Goal: Feedback & Contribution: Submit feedback/report problem

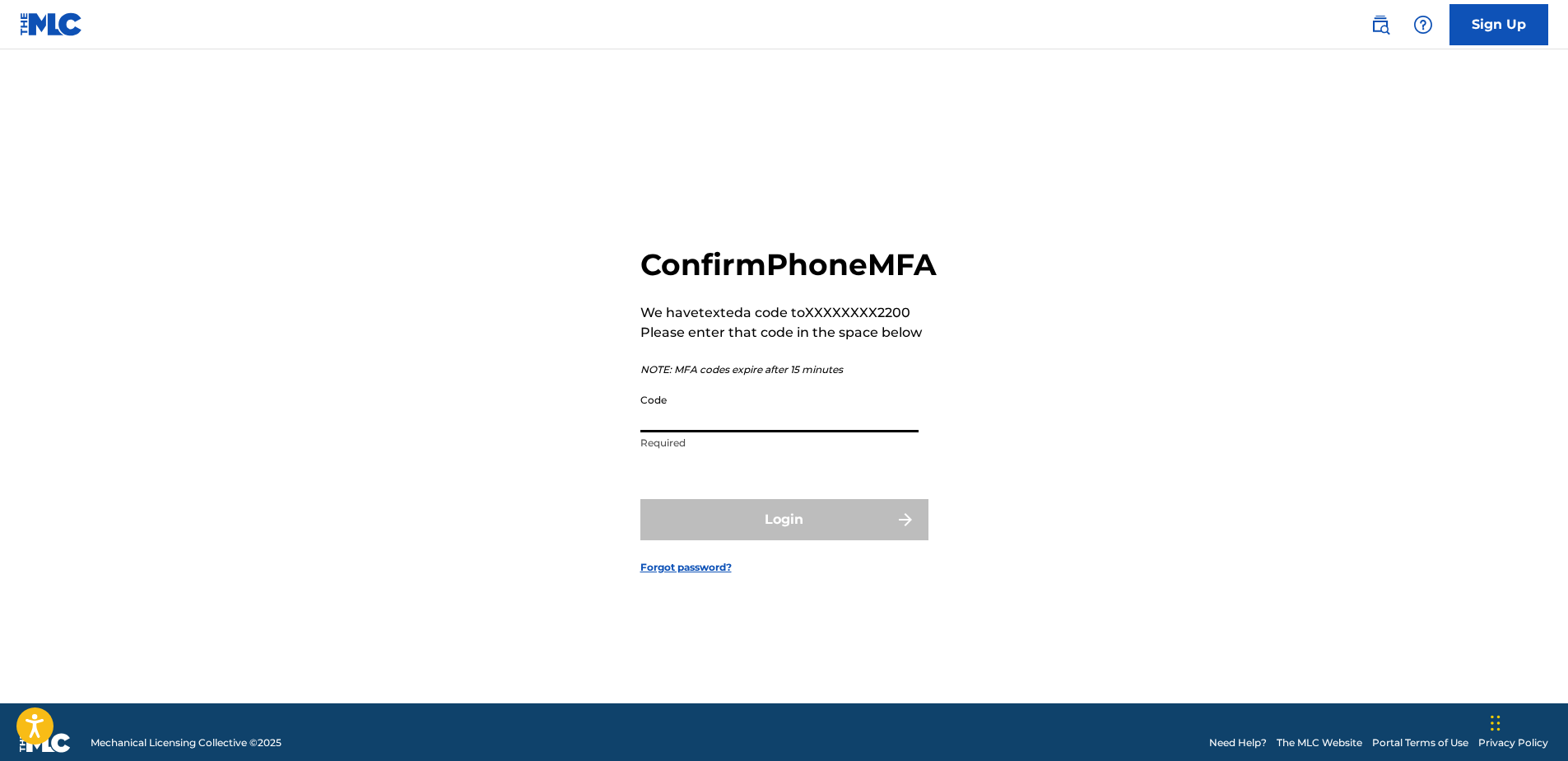
click at [726, 423] on input "Code" at bounding box center [779, 408] width 278 height 47
click at [715, 426] on input "Code" at bounding box center [779, 408] width 278 height 47
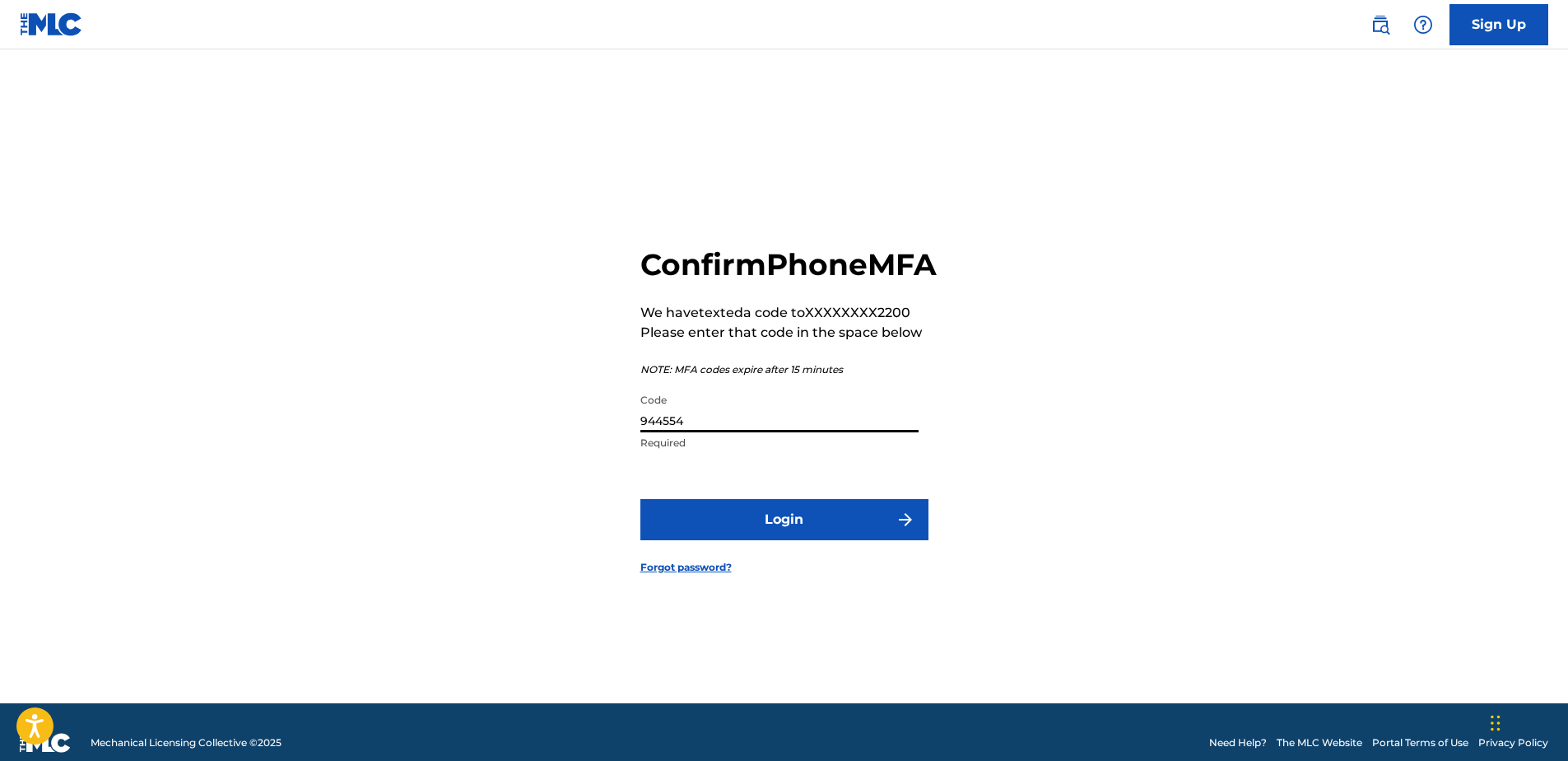
type input "944554"
click at [783, 536] on button "Login" at bounding box center [784, 519] width 288 height 41
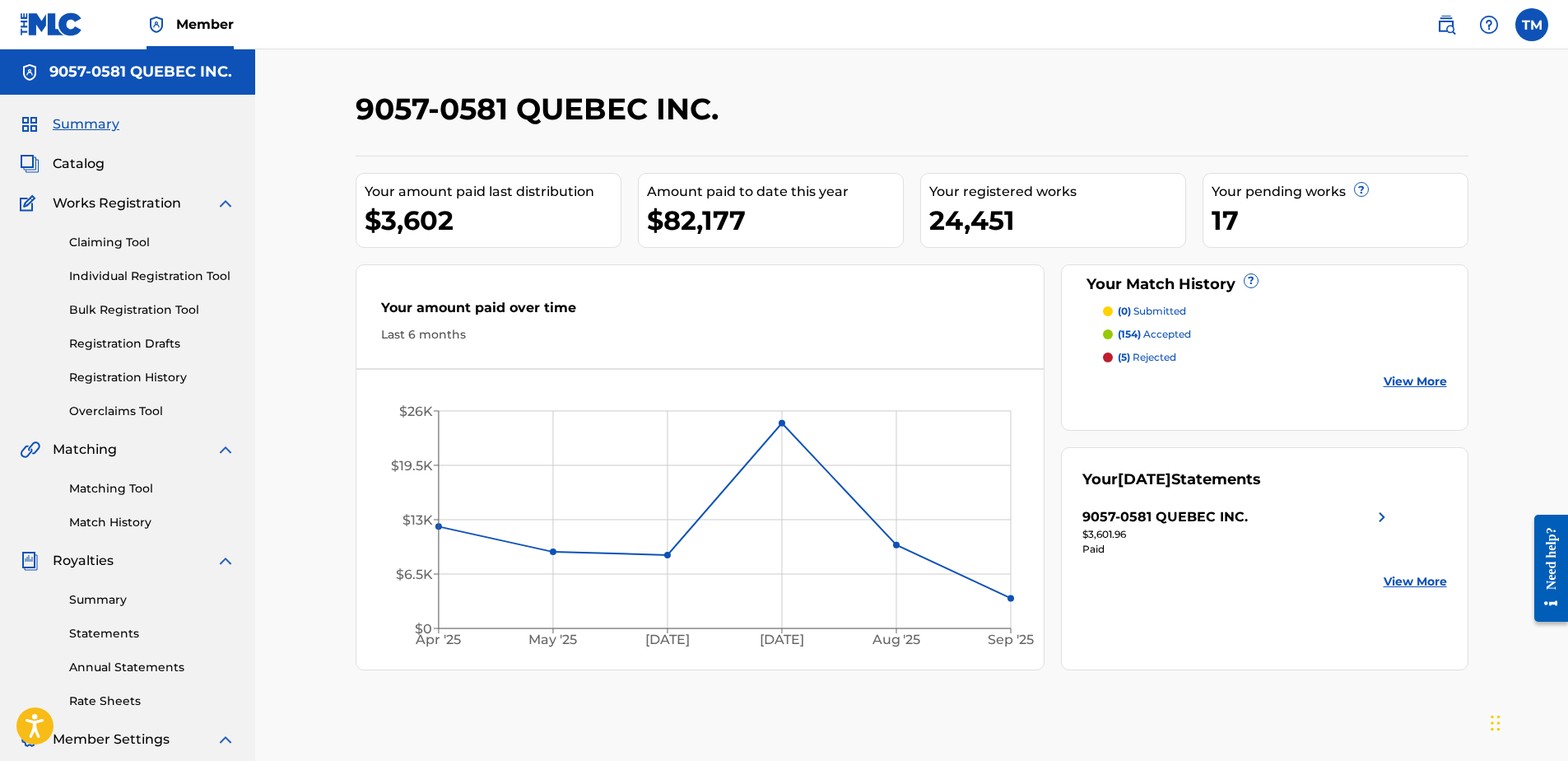
click at [107, 240] on link "Claiming Tool" at bounding box center [152, 241] width 166 height 17
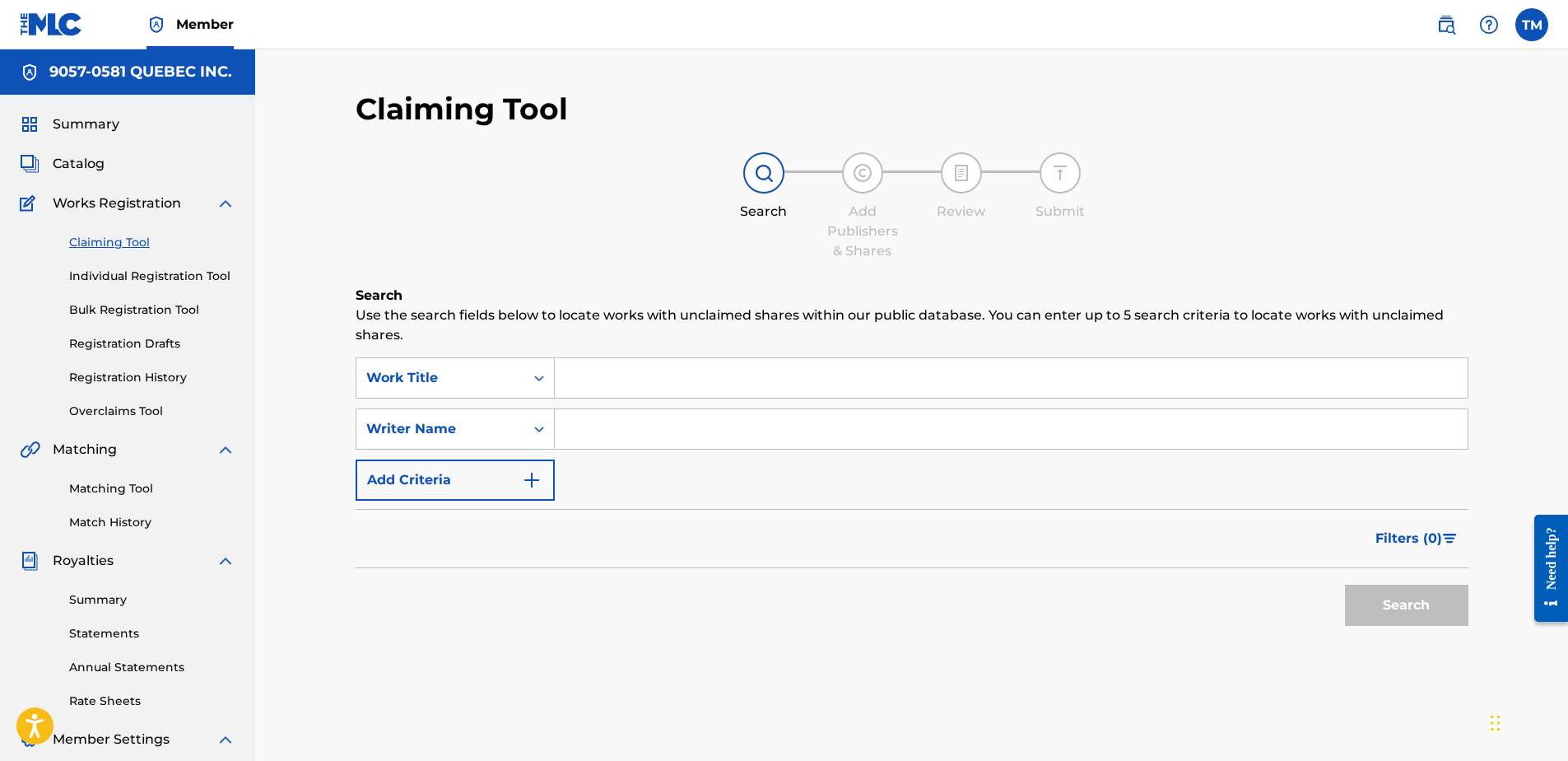
click at [1551, 567] on div "Need help?" at bounding box center [1551, 558] width 22 height 63
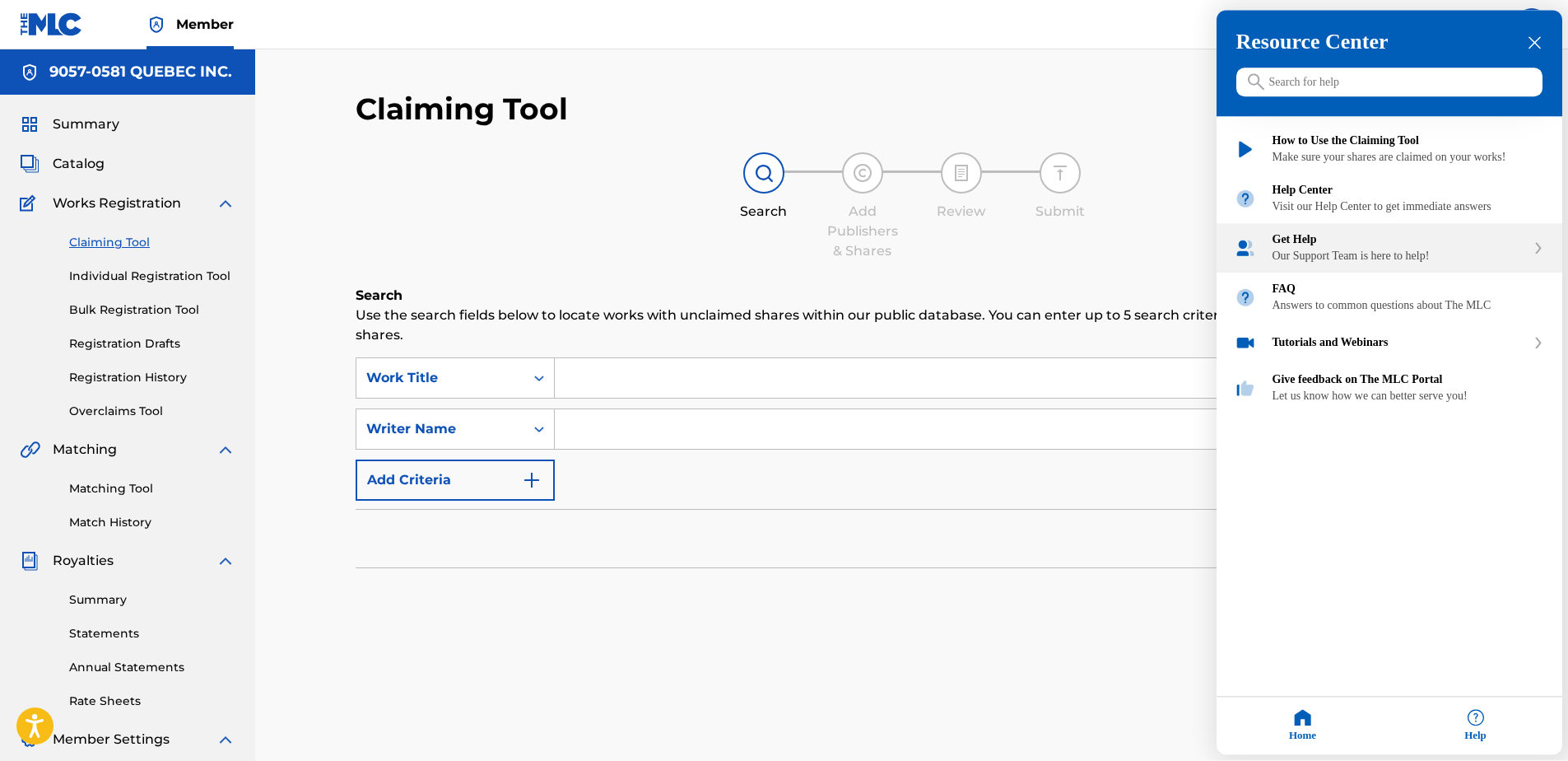
click at [1341, 247] on div "Get Help" at bounding box center [1399, 239] width 253 height 13
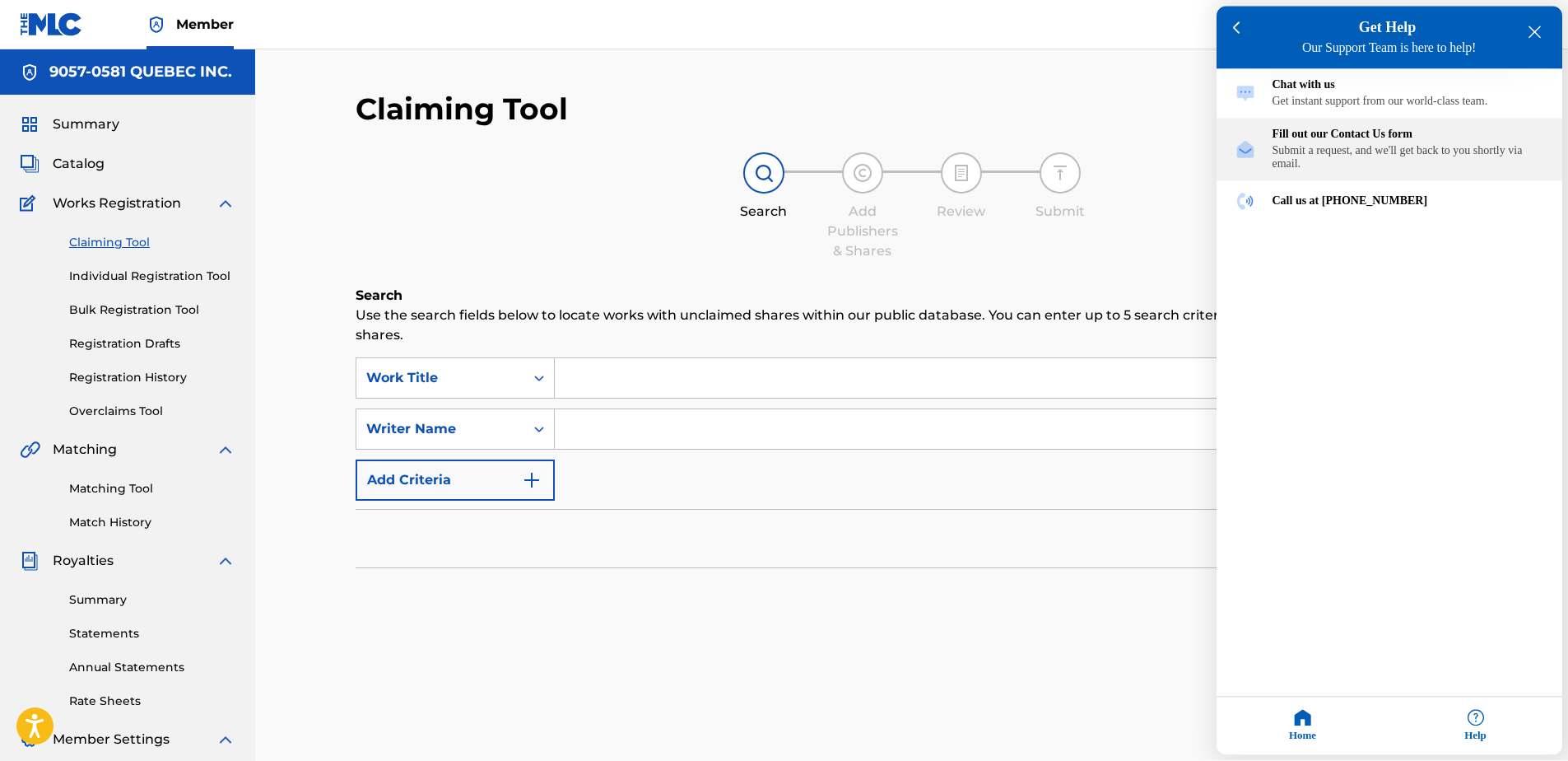
click at [1349, 154] on div "Submit a request, and we'll get back to you shortly via email." at bounding box center [1408, 158] width 271 height 26
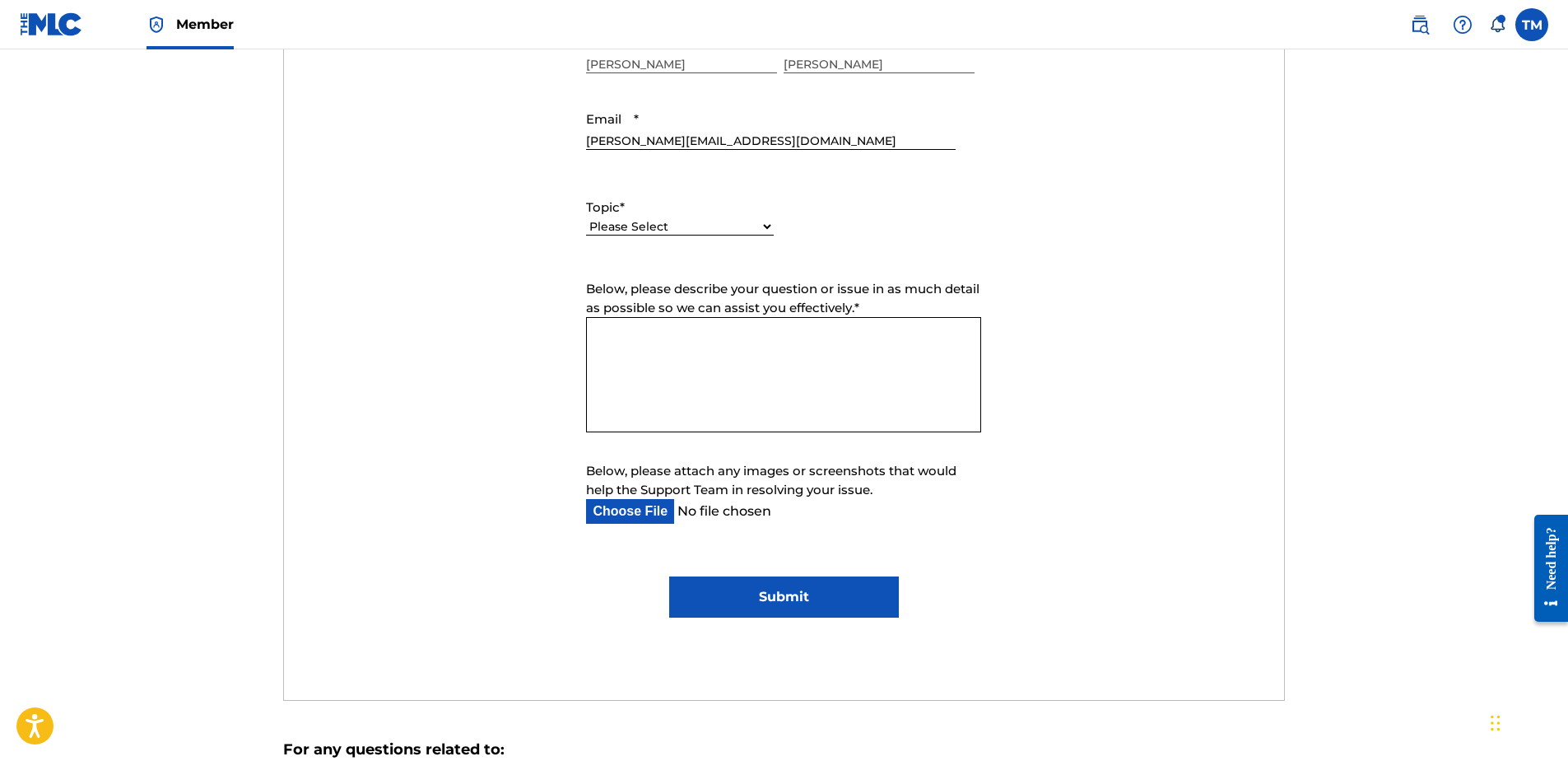
scroll to position [741, 0]
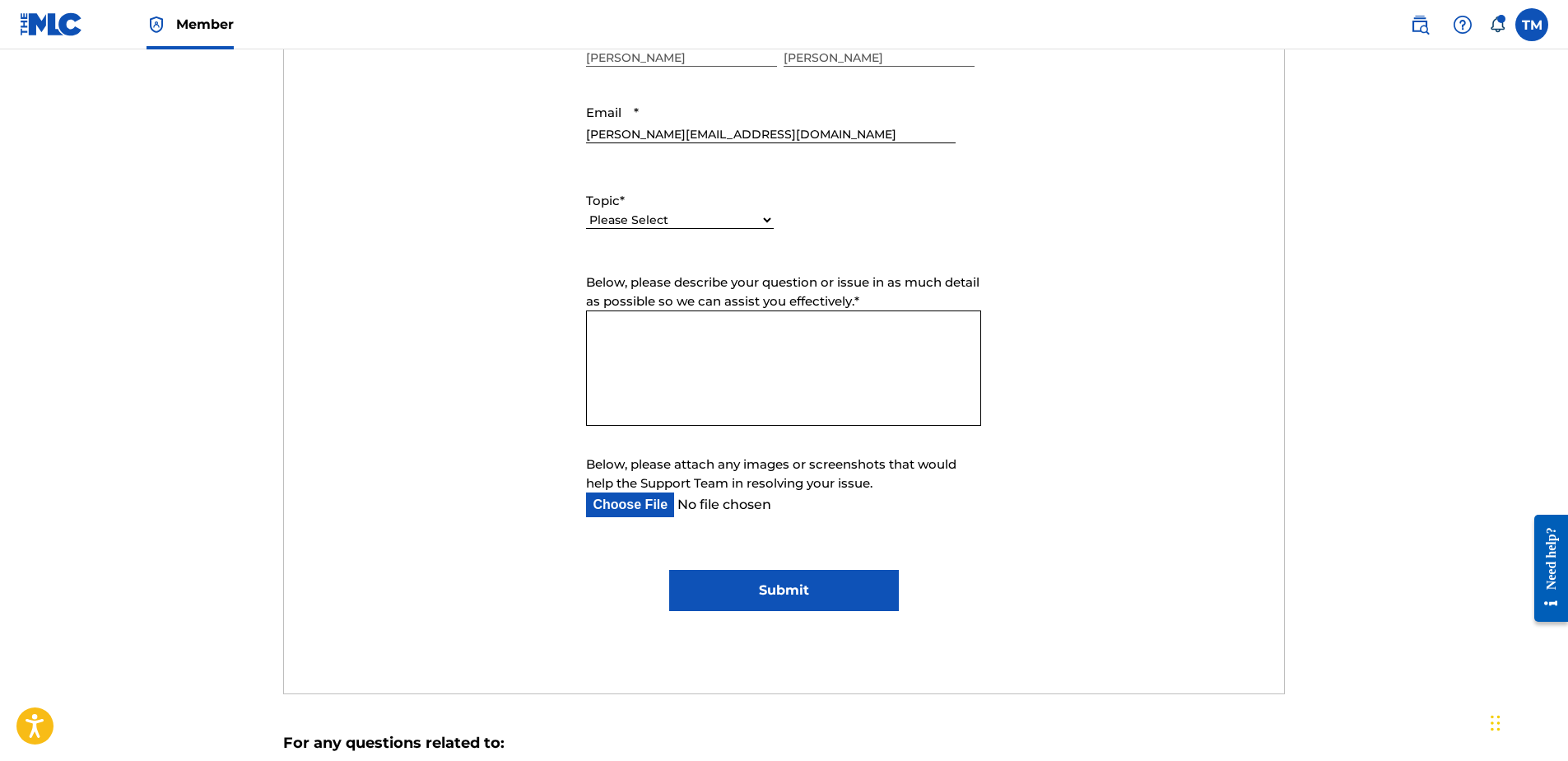
click at [657, 215] on select "Please Select I need help with my account I need help with managing my catalog …" at bounding box center [680, 219] width 187 height 17
select select "I need help with managing my catalog"
click at [586, 211] on select "Please Select I need help with my account I need help with managing my catalog …" at bounding box center [680, 219] width 187 height 17
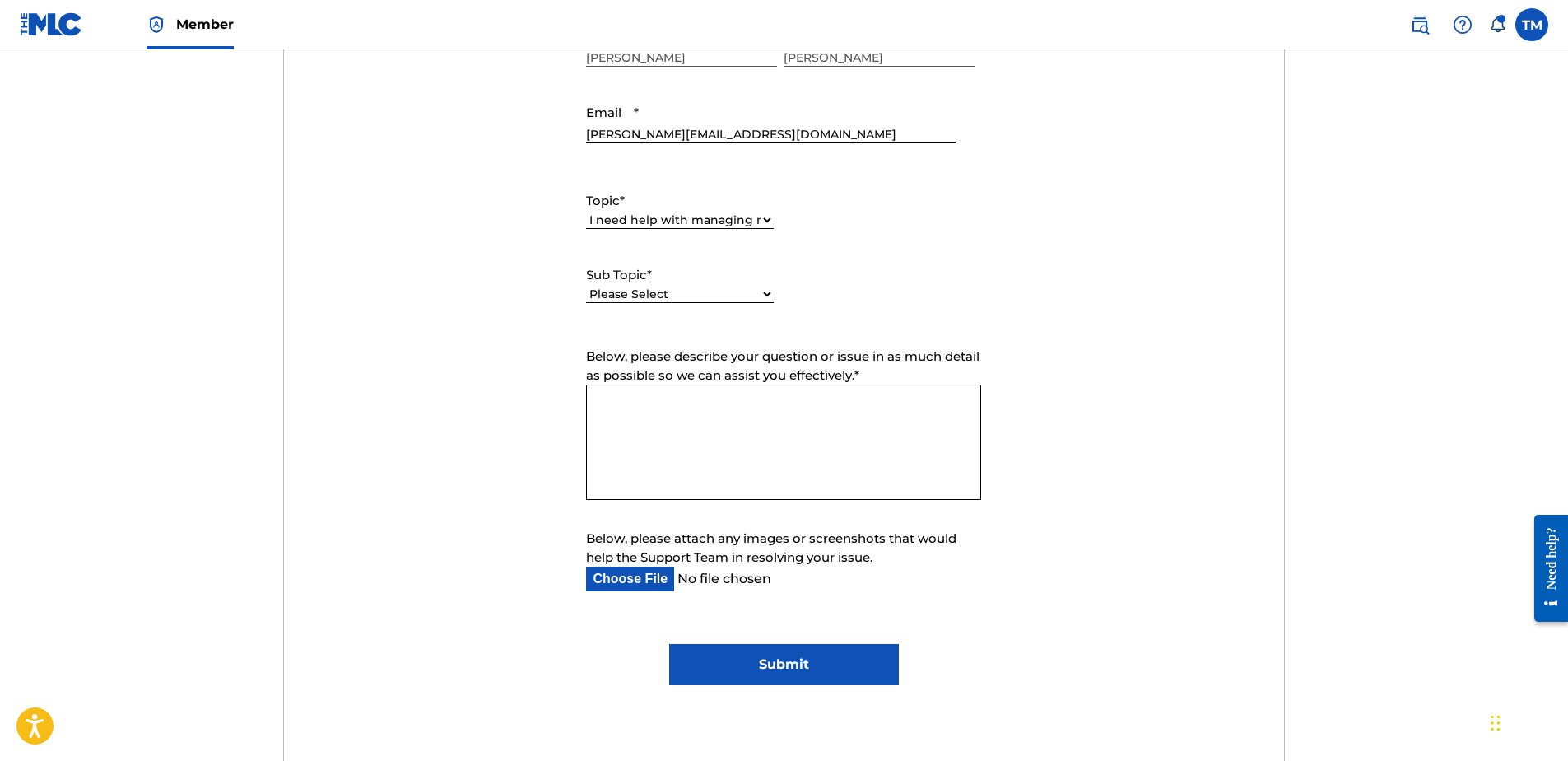
click at [667, 297] on select "Please Select I need help with CWR I need help registering my work(s) in The ML…" at bounding box center [680, 293] width 187 height 17
select select "I need help with a conflict or overclaim"
click at [586, 285] on select "Please Select I need help with CWR I need help registering my work(s) in The ML…" at bounding box center [680, 293] width 187 height 17
click at [661, 399] on textarea "Below, please describe your question or issue in as much detail as possible so …" at bounding box center [784, 443] width 395 height 116
click at [614, 408] on textarea "Below, please describe your question or issue in as much detail as possible so …" at bounding box center [784, 443] width 395 height 116
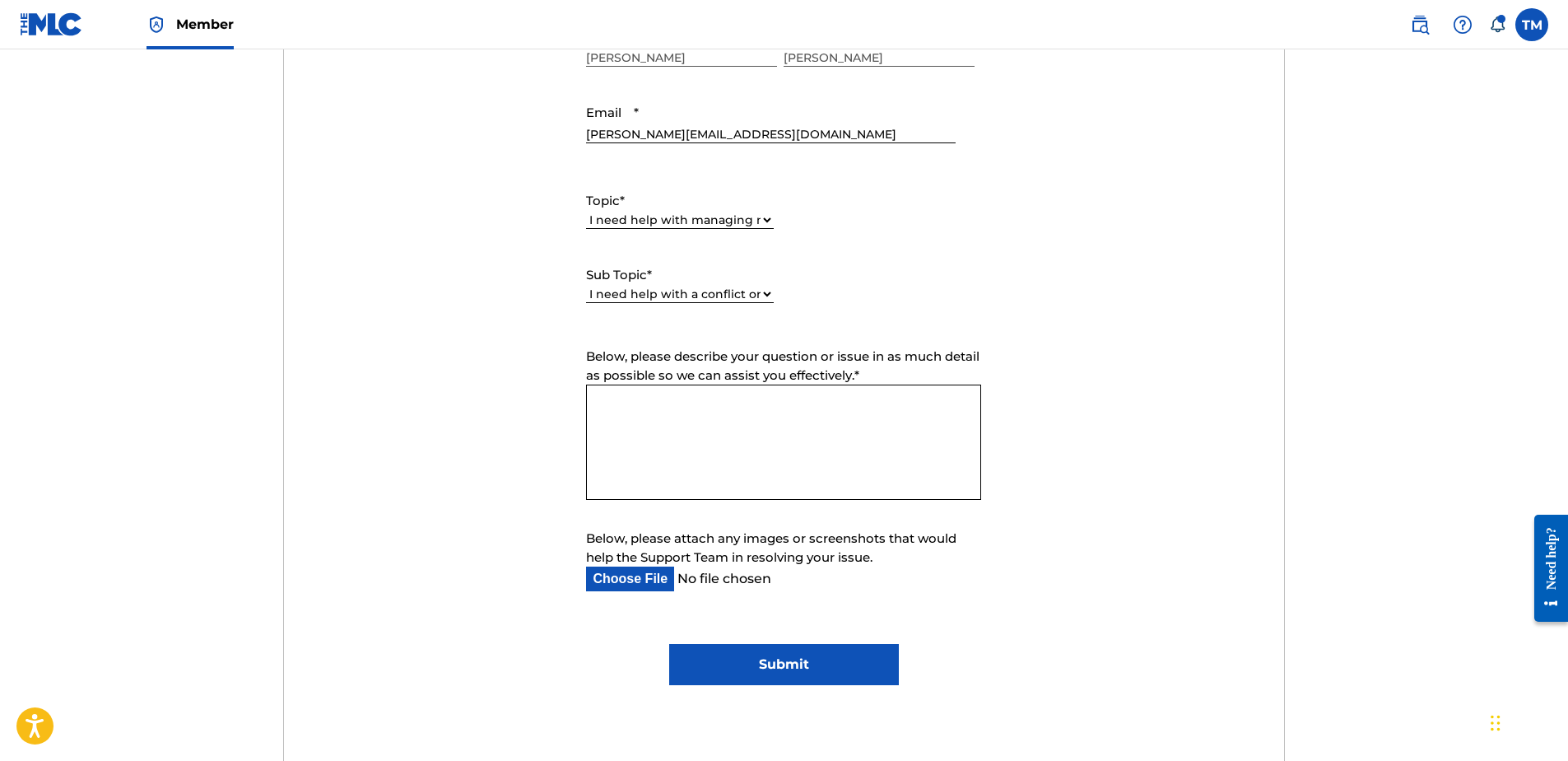
paste textarea "Lore ips, Do sit ametco ad elitsedd eiu tempor inc utl etdolor (8709-8941 Magna…"
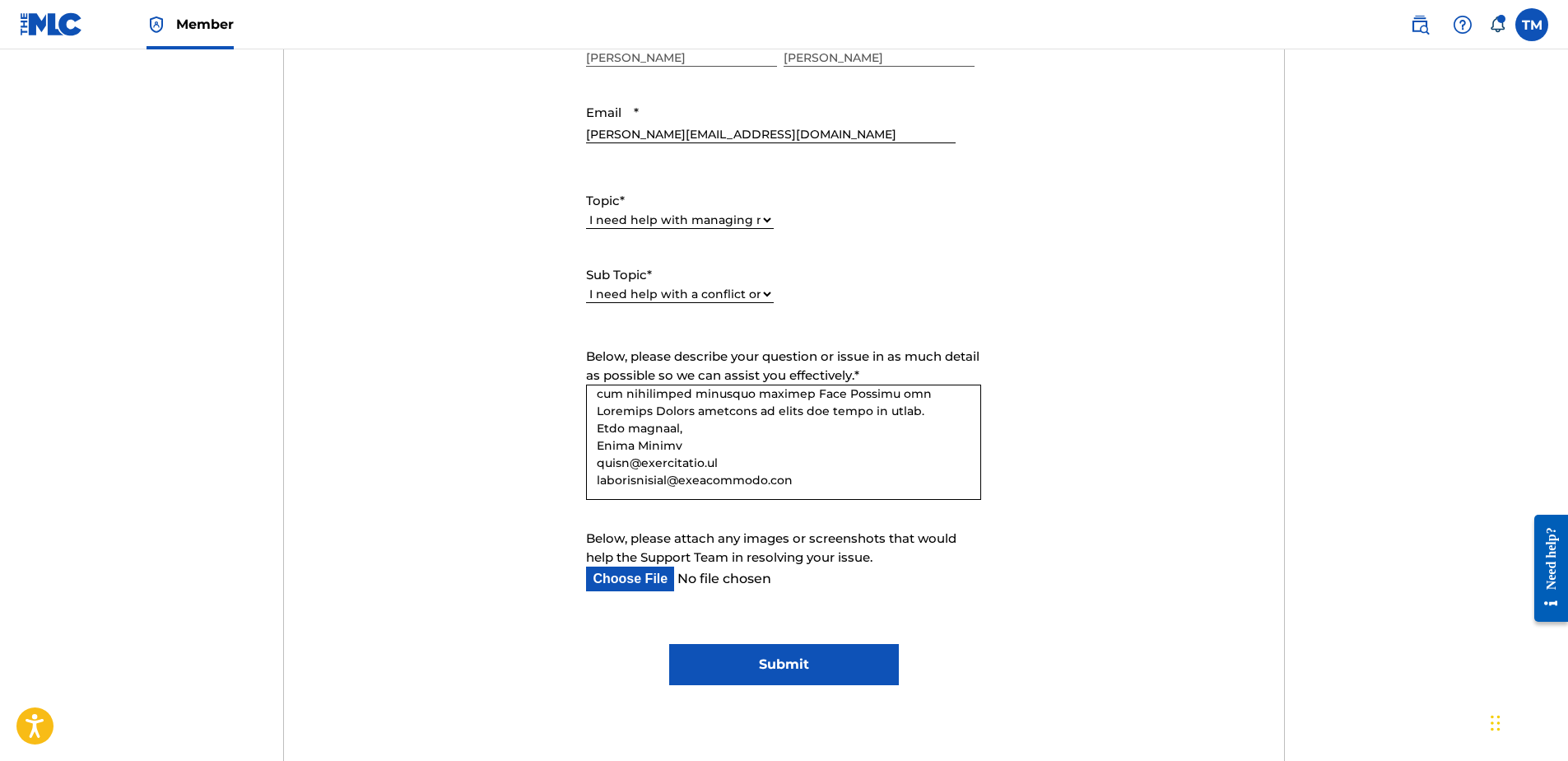
scroll to position [408, 0]
click at [597, 430] on textarea "Below, please describe your question or issue in as much detail as possible so …" at bounding box center [784, 443] width 395 height 116
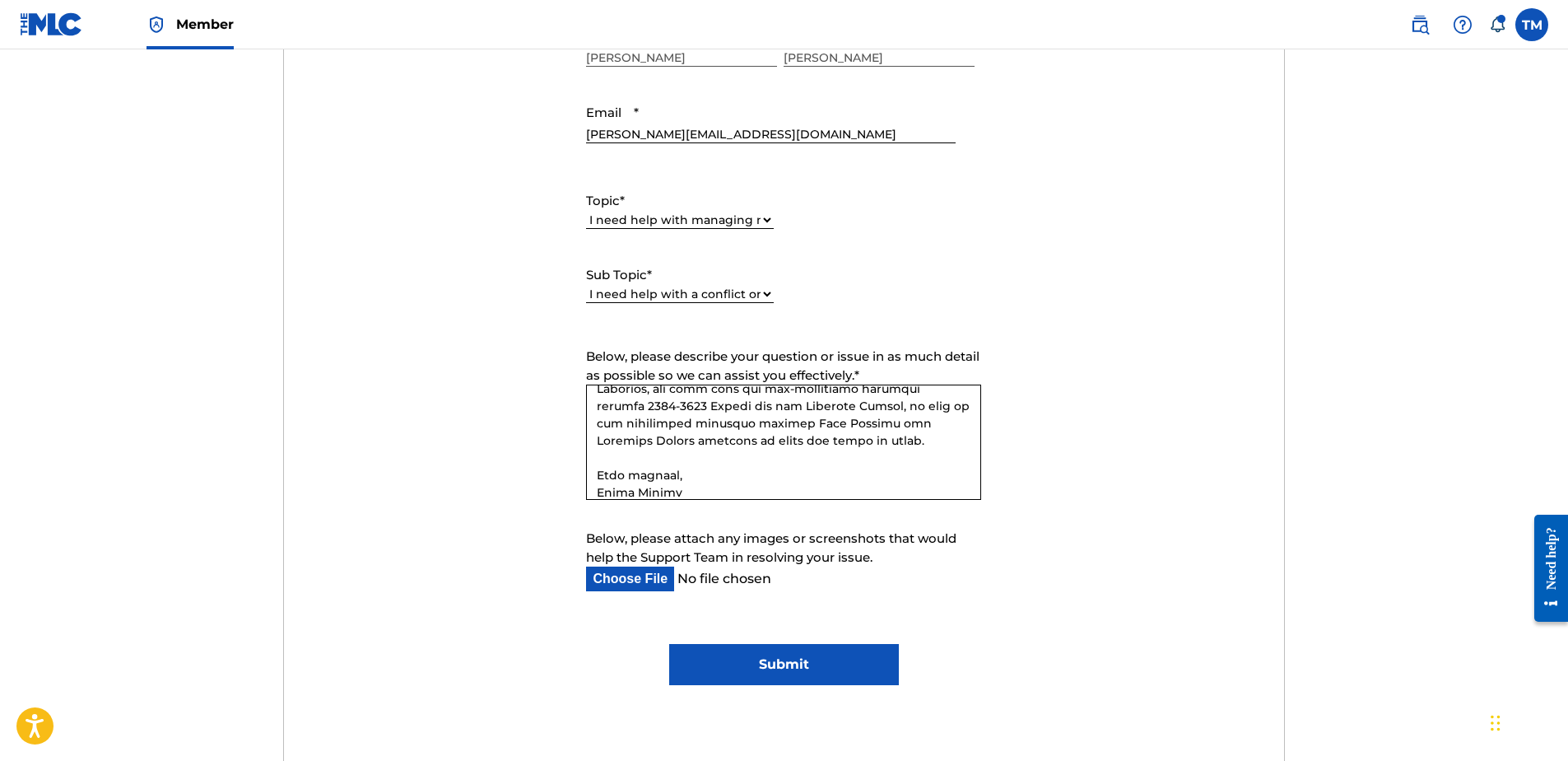
scroll to position [331, 0]
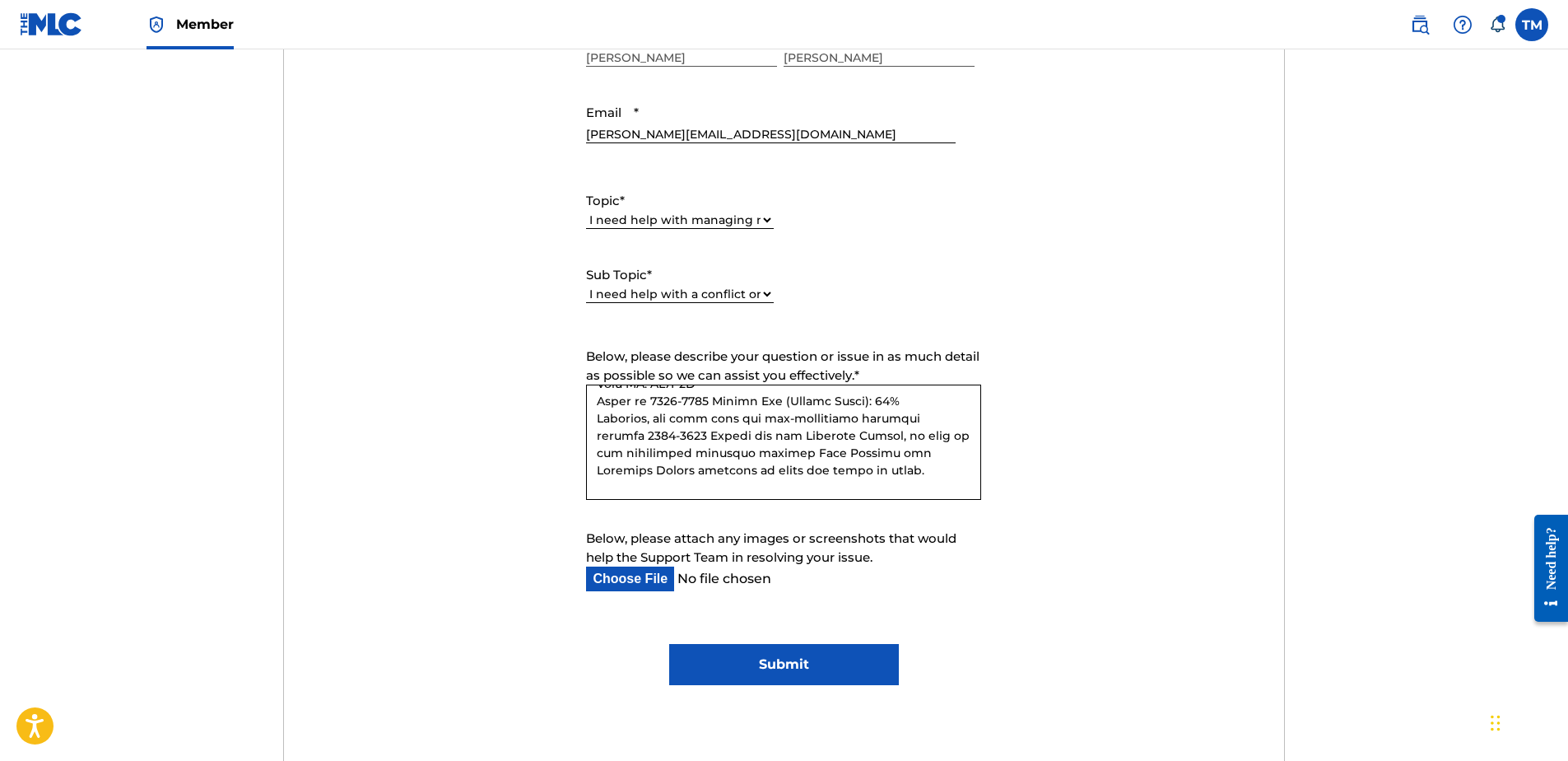
click at [600, 437] on textarea "Below, please describe your question or issue in as much detail as possible so …" at bounding box center [784, 443] width 395 height 116
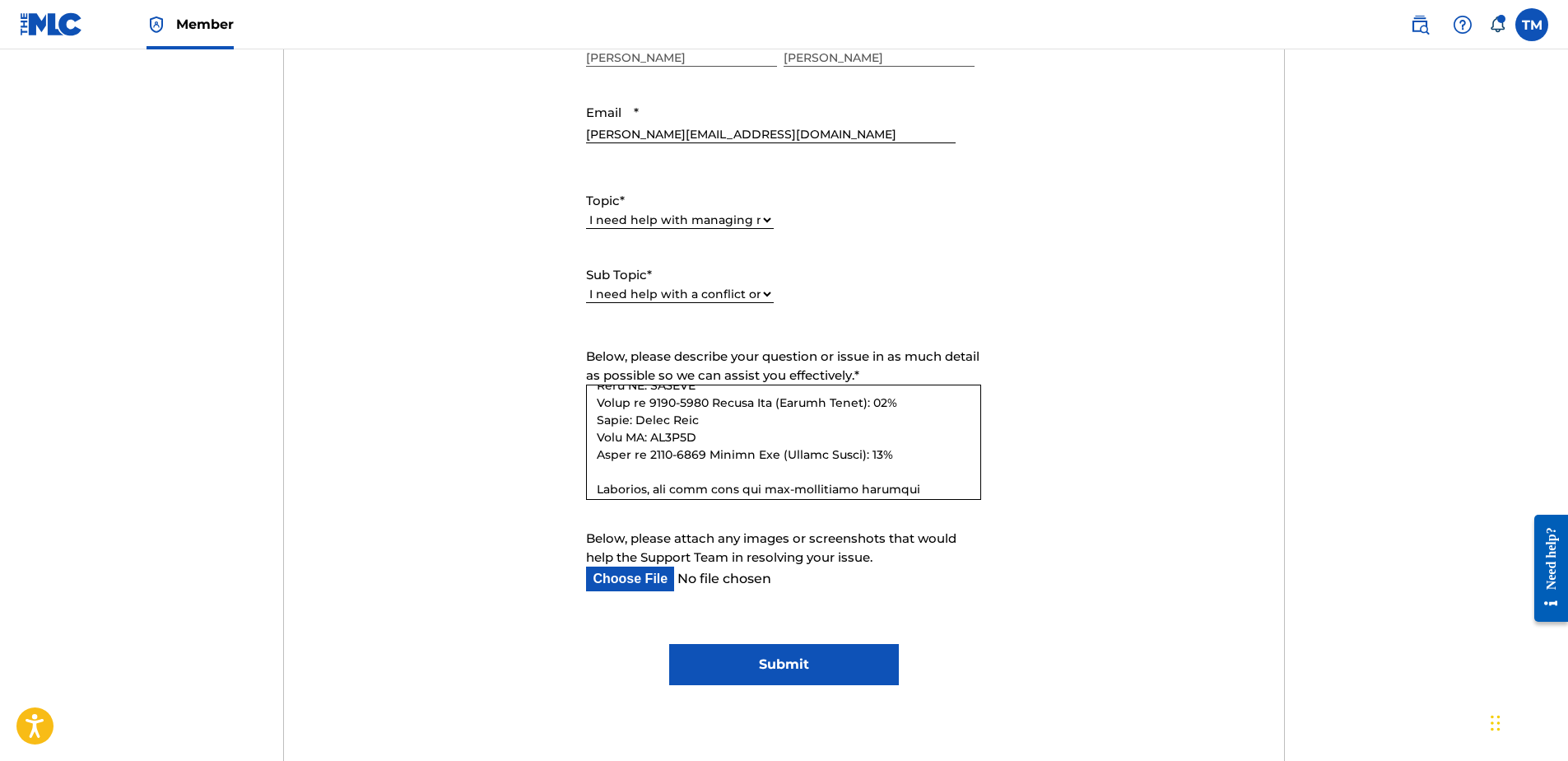
scroll to position [248, 0]
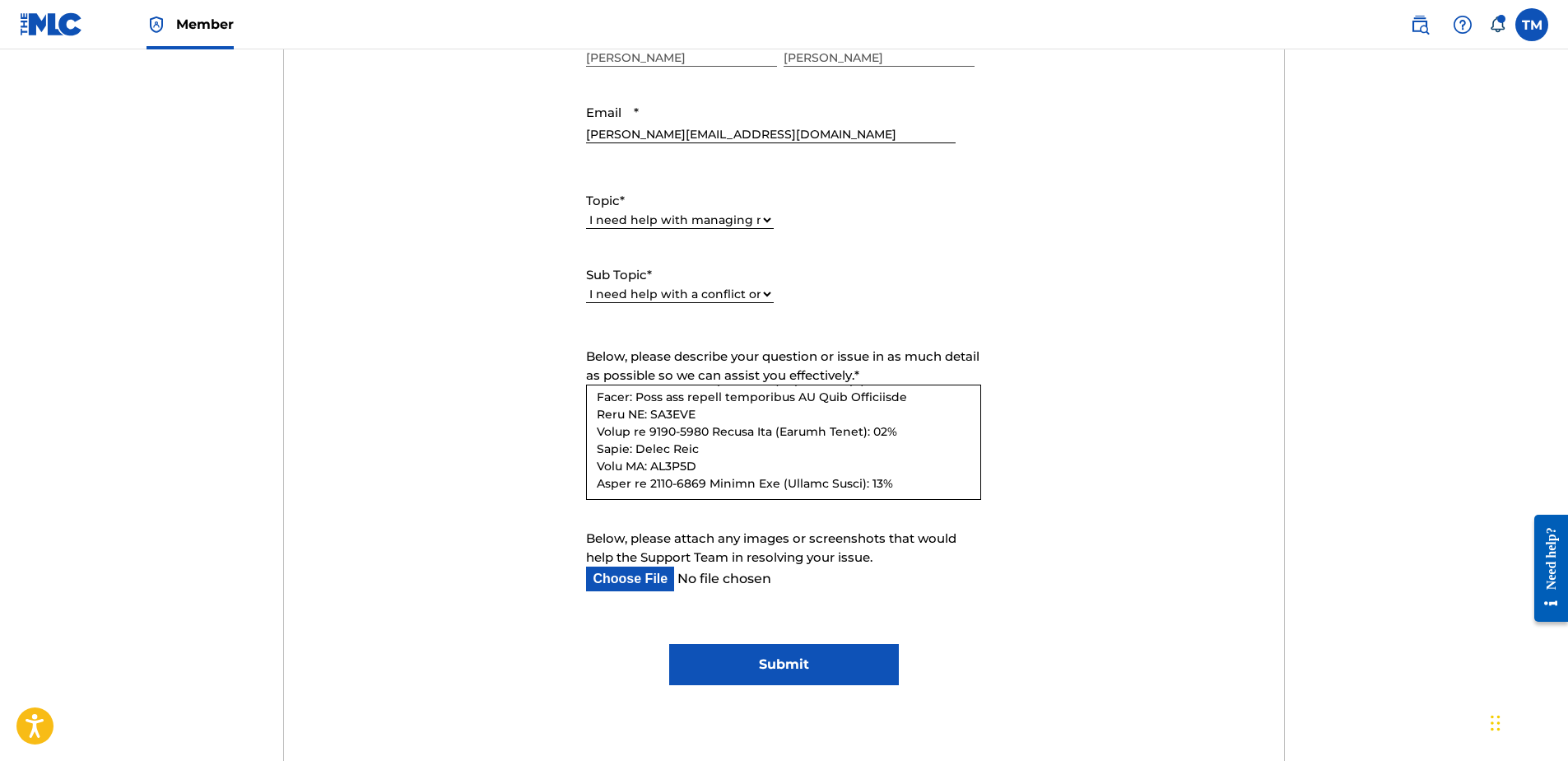
click at [597, 463] on textarea "Below, please describe your question or issue in as much detail as possible so …" at bounding box center [784, 443] width 395 height 116
click at [597, 412] on textarea "Below, please describe your question or issue in as much detail as possible so …" at bounding box center [784, 443] width 395 height 116
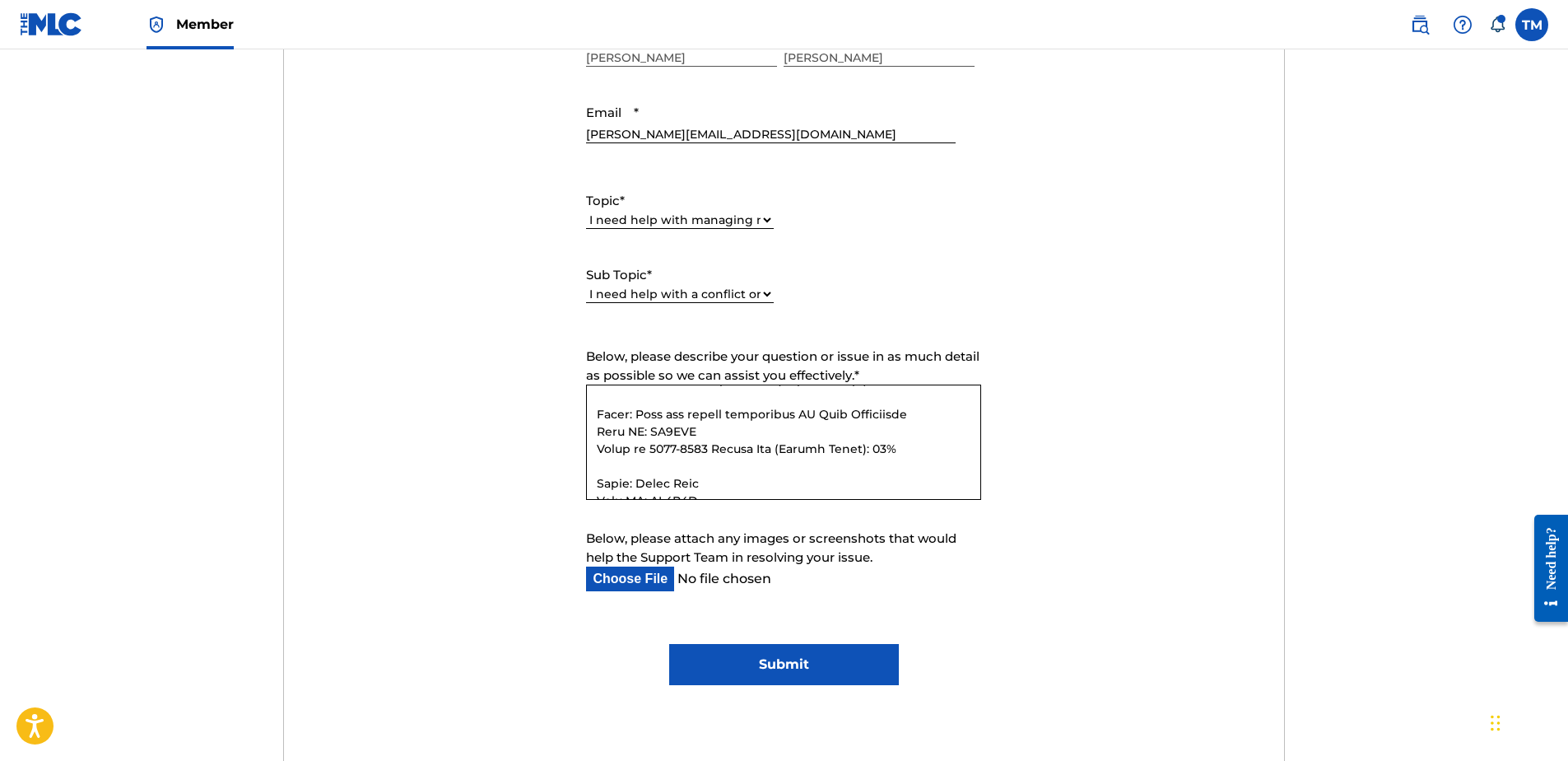
scroll to position [167, 0]
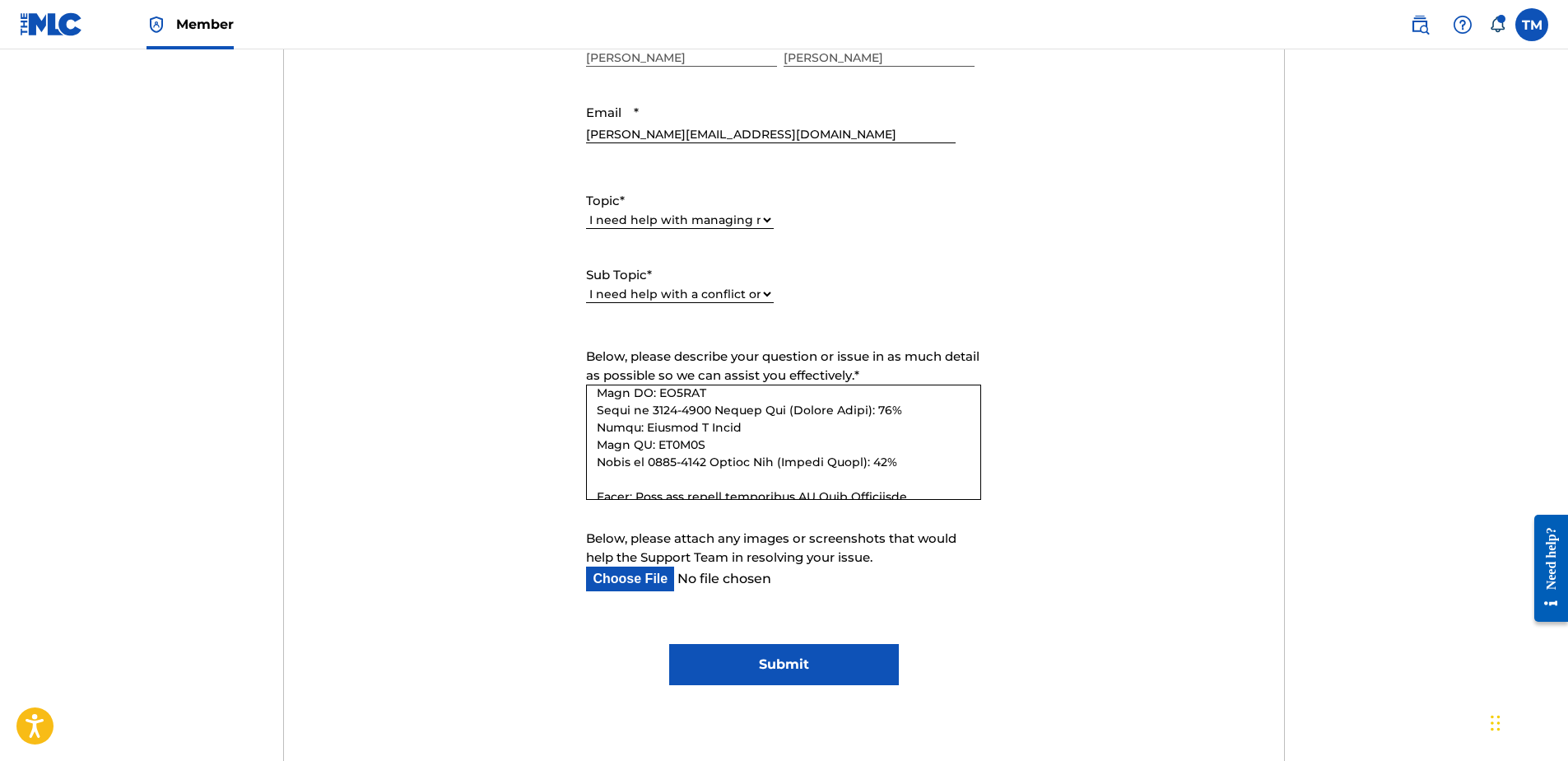
click at [597, 442] on textarea "Below, please describe your question or issue in as much detail as possible so …" at bounding box center [784, 443] width 395 height 116
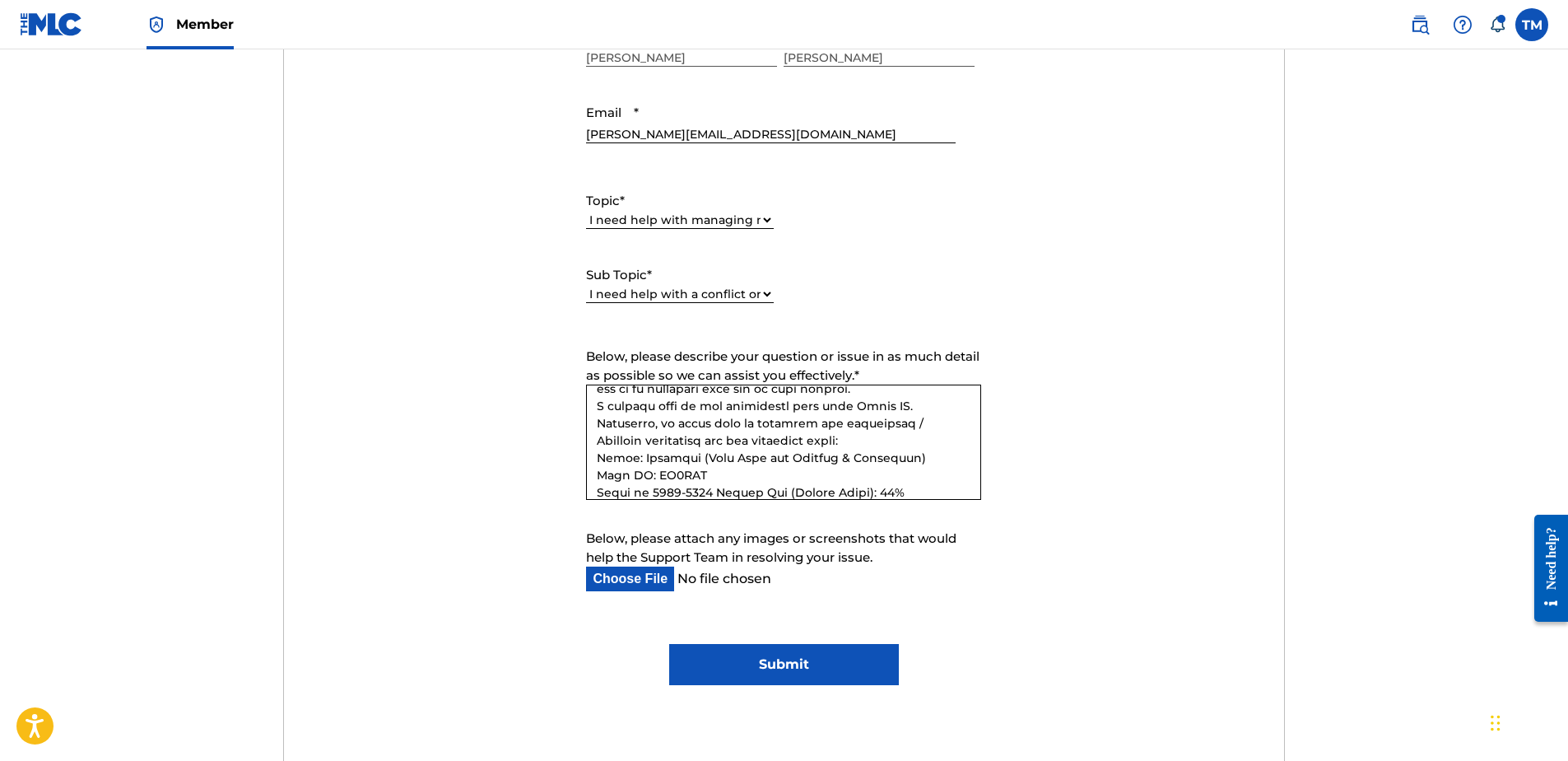
click at [597, 471] on textarea "Below, please describe your question or issue in as much detail as possible so …" at bounding box center [784, 443] width 395 height 116
click at [596, 440] on textarea "Below, please describe your question or issue in as much detail as possible so …" at bounding box center [784, 443] width 395 height 116
click at [593, 420] on textarea "Below, please describe your question or issue in as much detail as possible so …" at bounding box center [784, 443] width 395 height 116
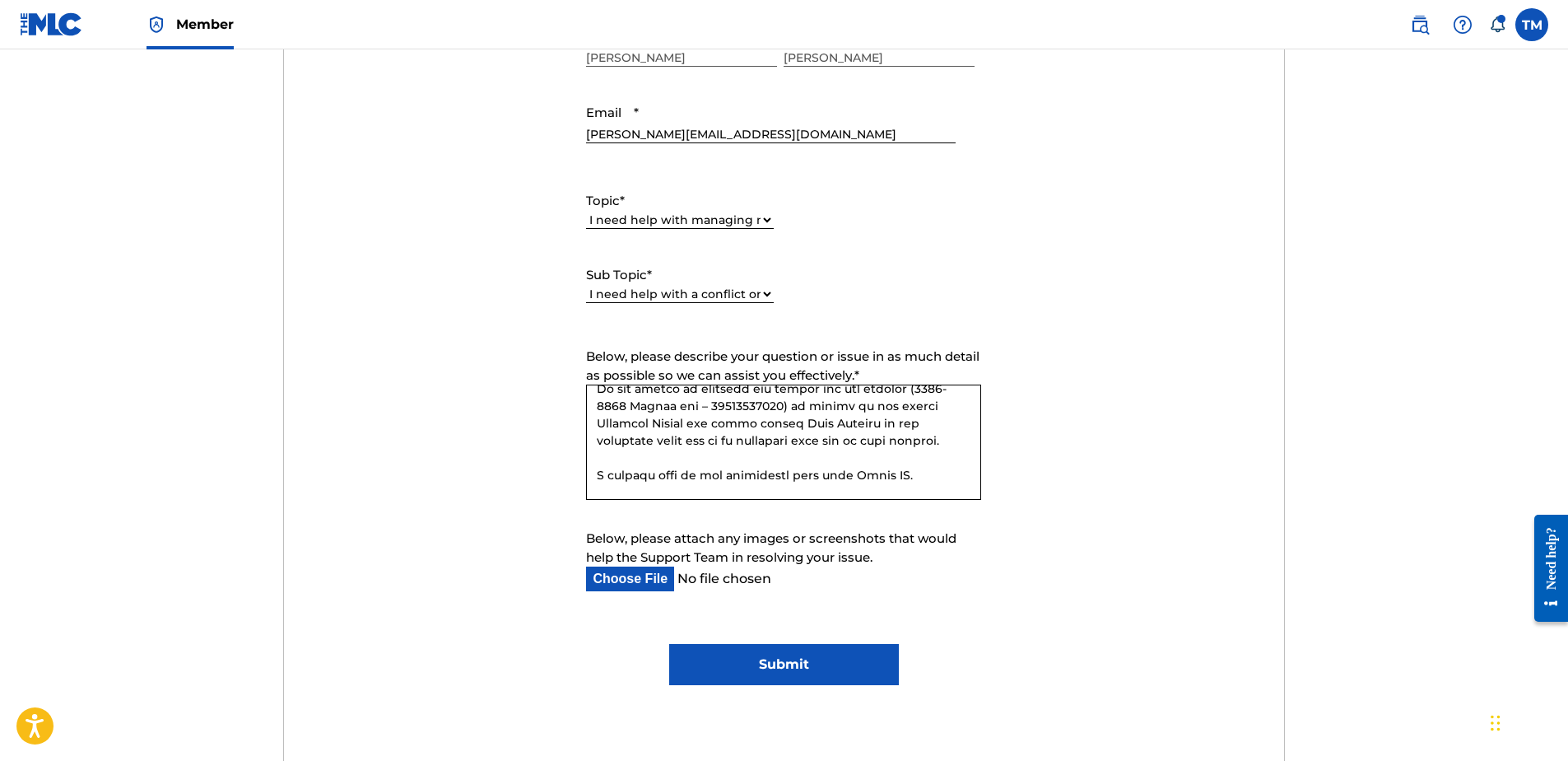
scroll to position [2, 0]
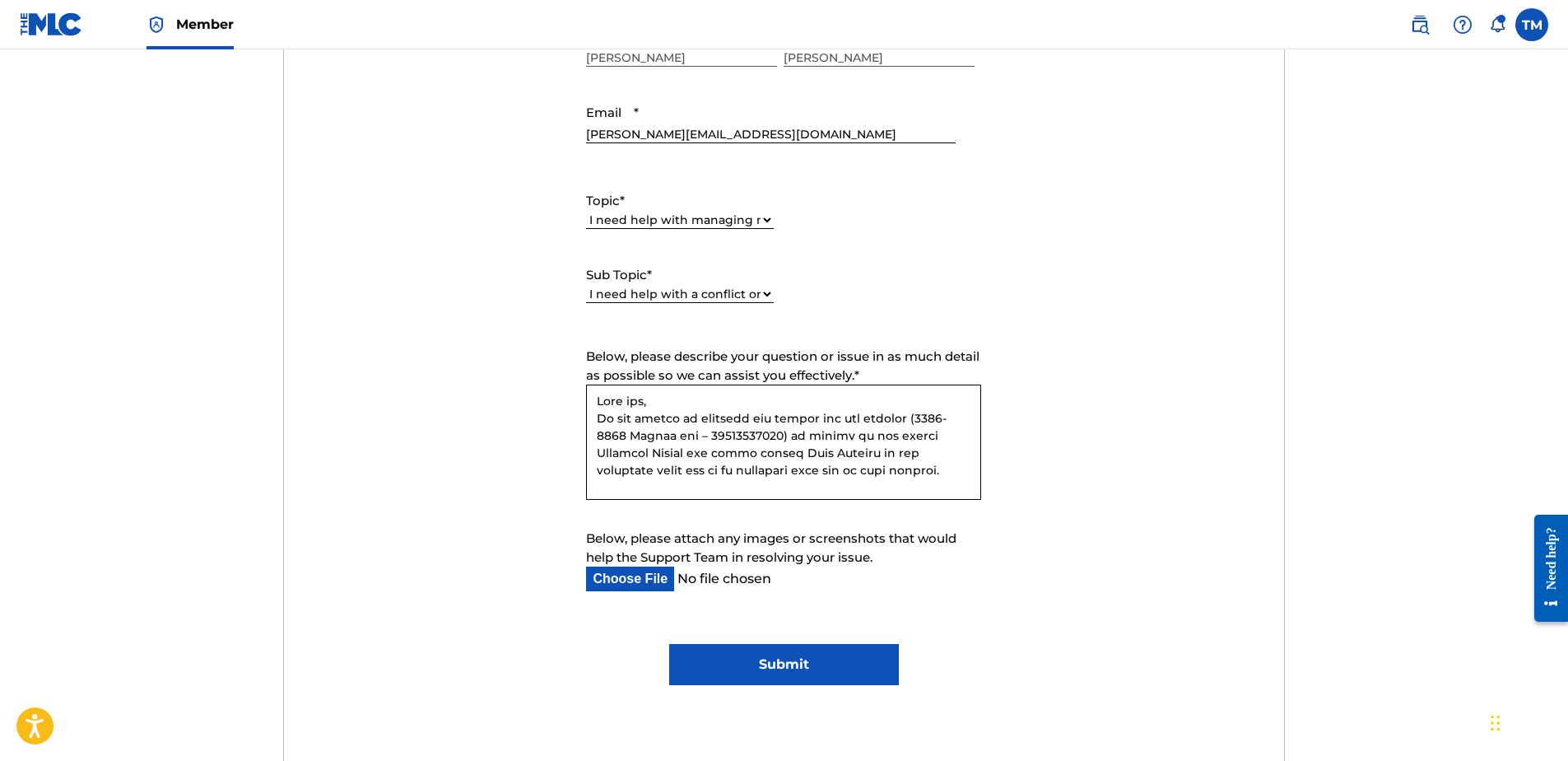
click at [679, 401] on textarea "Below, please describe your question or issue in as much detail as possible so …" at bounding box center [784, 443] width 395 height 116
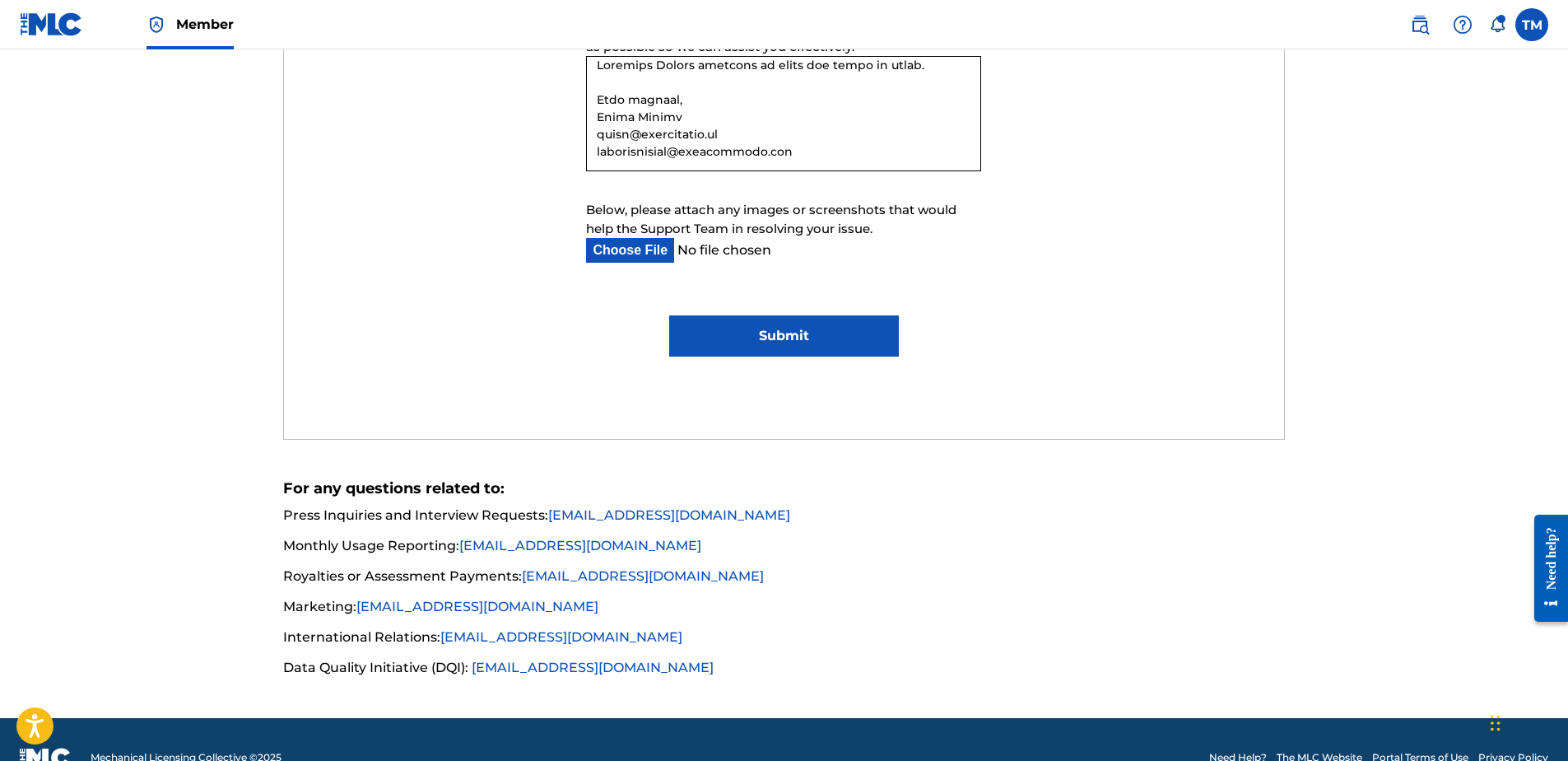
scroll to position [1070, 0]
type textarea "Lore ips, Do sit ametco ad elitsedd eiu tempor inc utl etdolor (1037-7924 Magna…"
click at [661, 248] on input "Below, please attach any images or screenshots that would help the Support Team…" at bounding box center [771, 249] width 369 height 25
click at [647, 249] on input "Below, please attach any images or screenshots that would help the Support Team…" at bounding box center [771, 249] width 369 height 25
type input "C:\fakepath\sub-pubg agreement - Laurea - Rights Ahead.pdf"
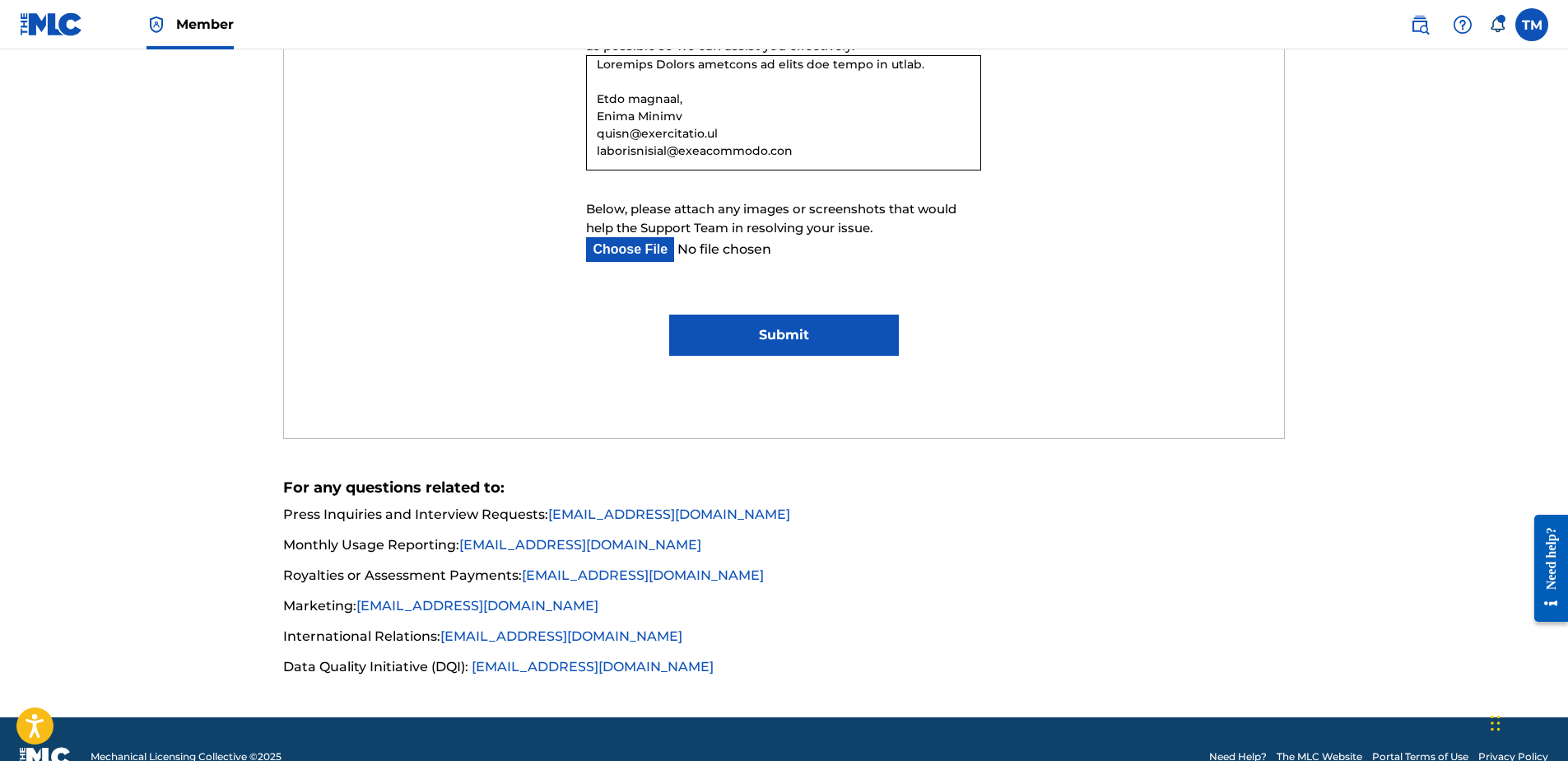
click at [675, 252] on input "Below, please attach any images or screenshots that would help the Support Team…" at bounding box center [771, 249] width 369 height 25
click at [677, 247] on input "Below, please attach any images or screenshots that would help the Support Team…" at bounding box center [771, 249] width 369 height 25
type input "C:\fakepath\CtSummary_SubPub_RightsAhead_EdLaurea.zip"
click at [753, 337] on input "Submit" at bounding box center [784, 334] width 229 height 41
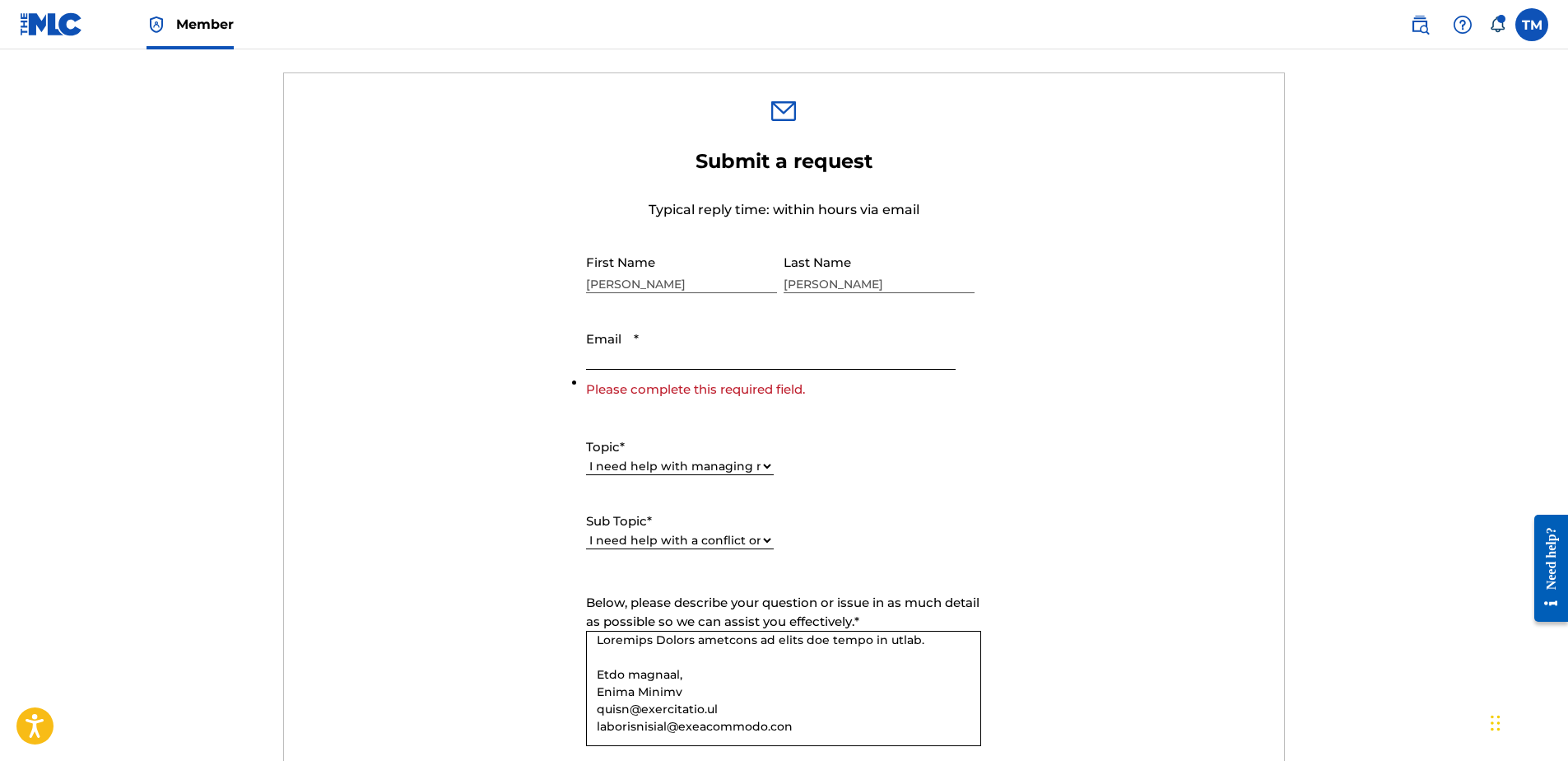
scroll to position [514, 0]
drag, startPoint x: 670, startPoint y: 354, endPoint x: 662, endPoint y: 359, distance: 9.4
click at [668, 354] on input "Email *" at bounding box center [771, 346] width 369 height 47
type input "[PERSON_NAME][EMAIL_ADDRESS][DOMAIN_NAME]"
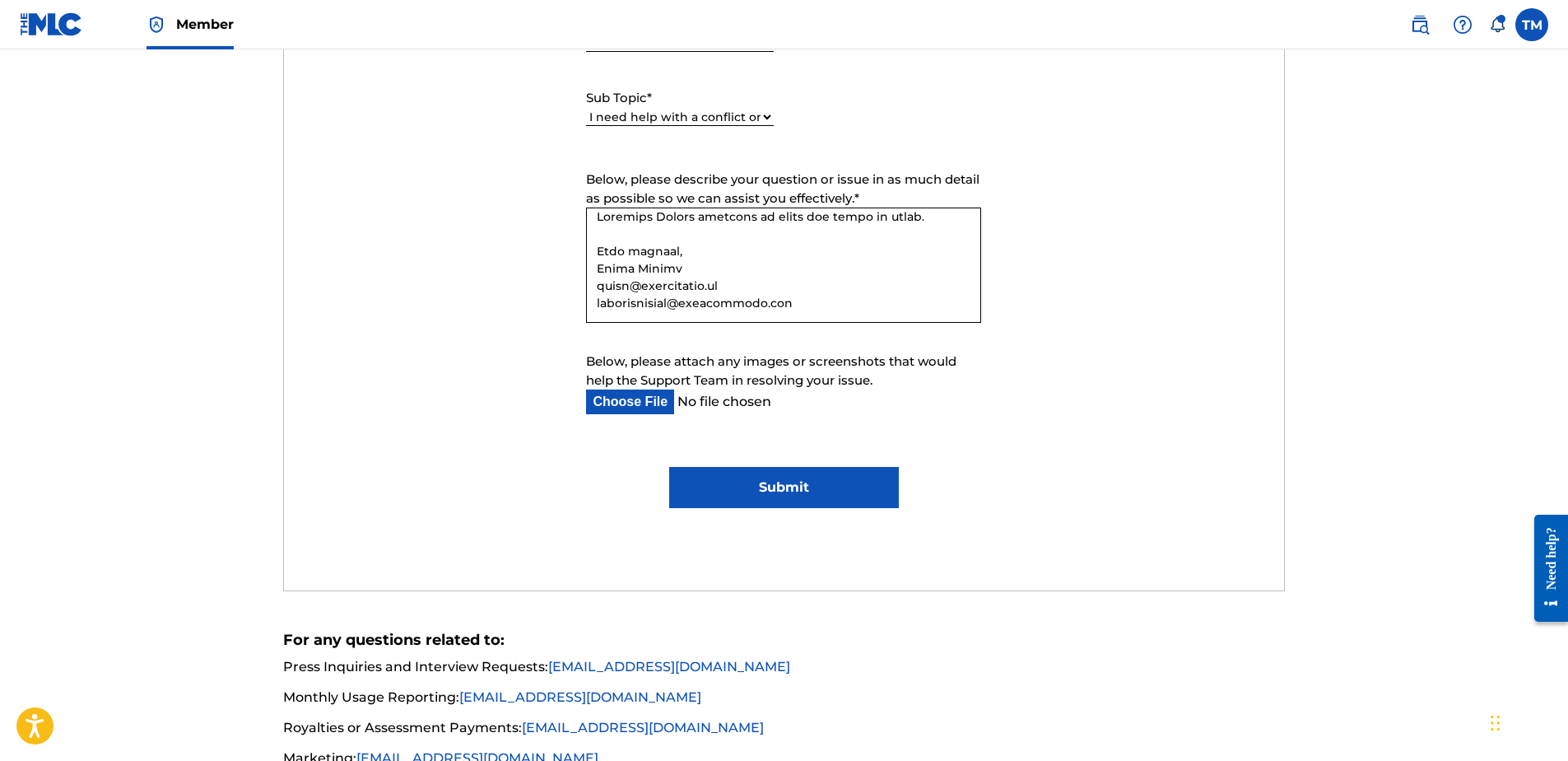
scroll to position [1007, 0]
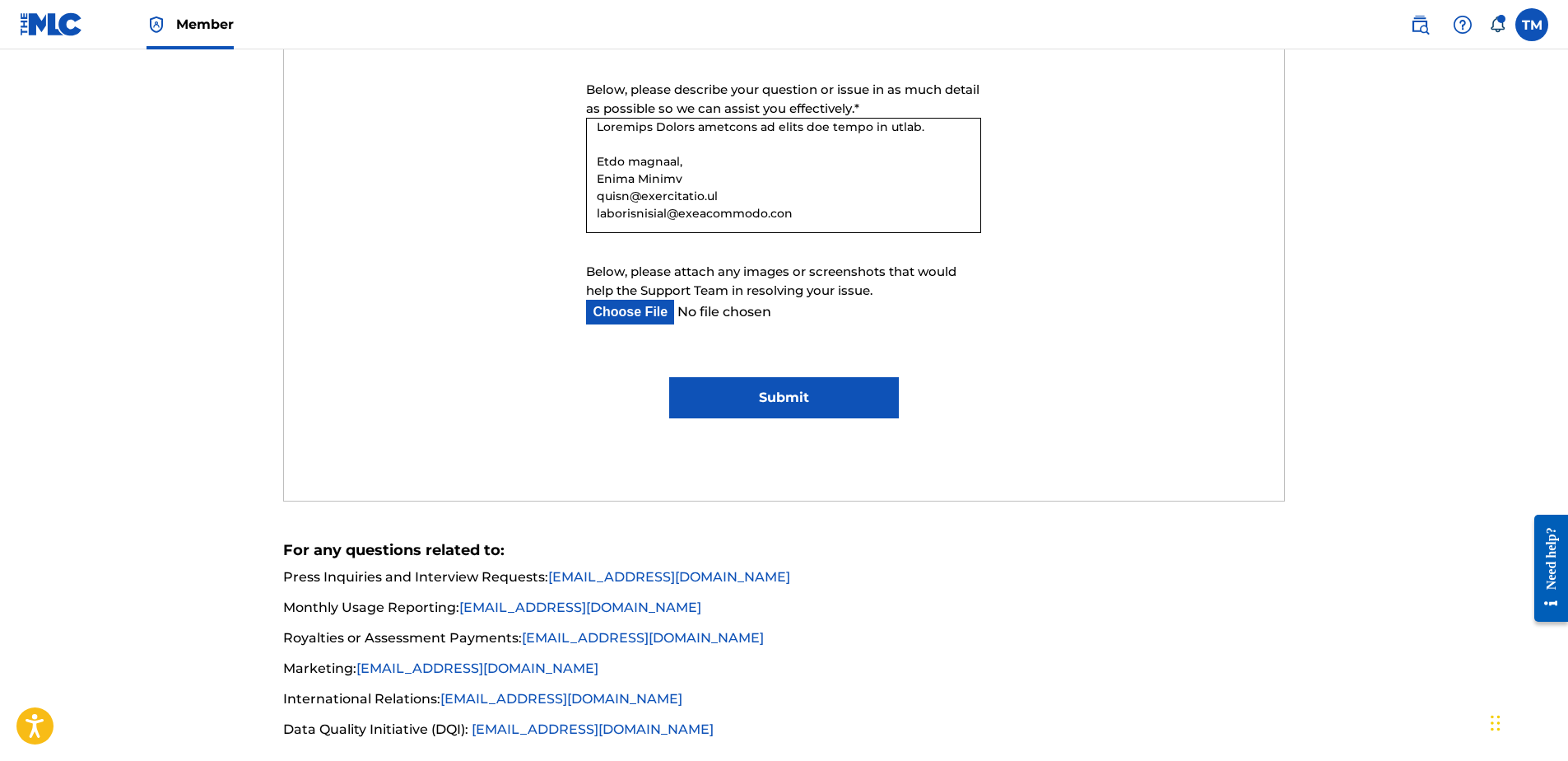
click at [783, 407] on input "Submit" at bounding box center [784, 397] width 229 height 41
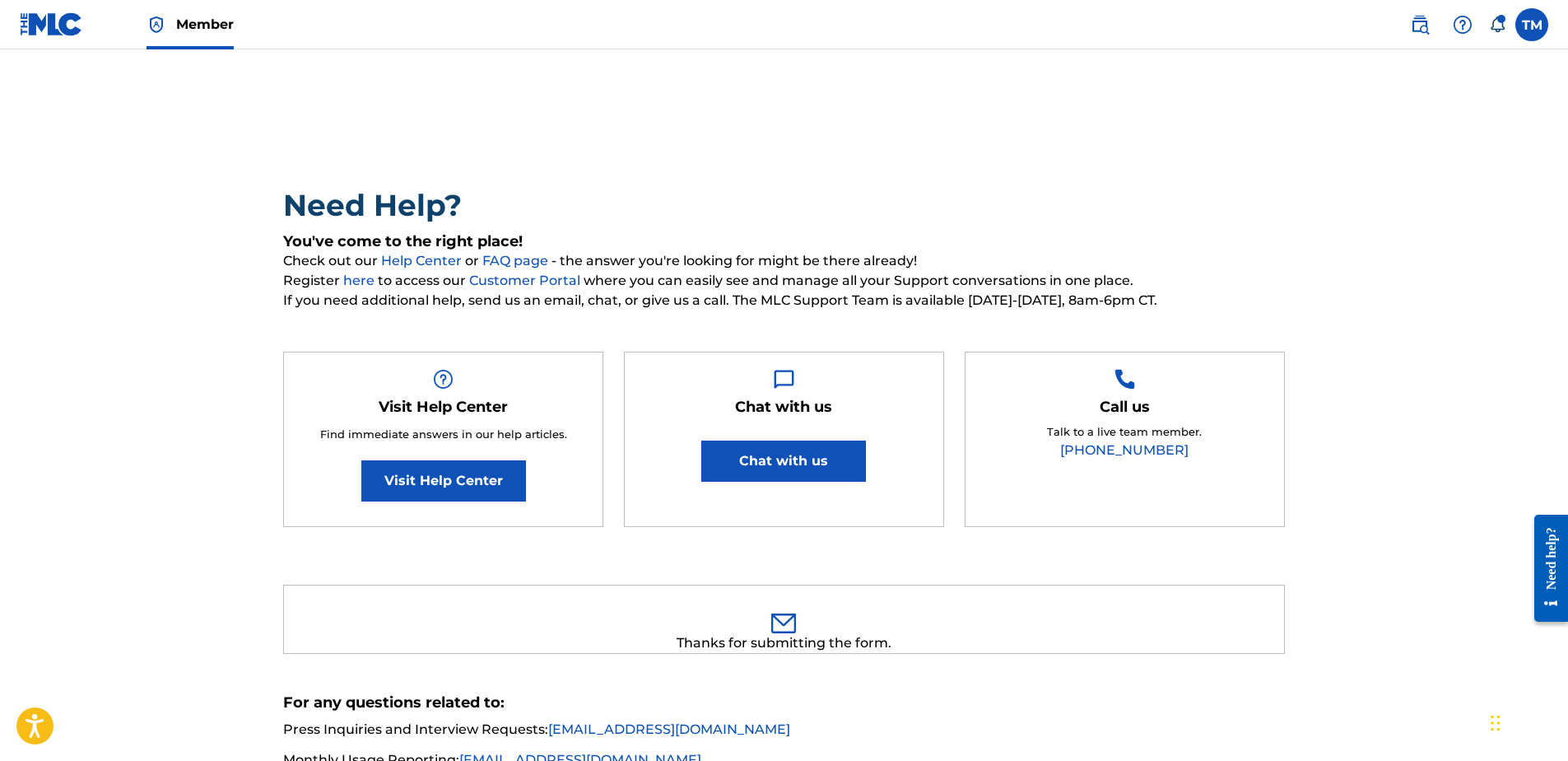
scroll to position [0, 0]
